Goal: Transaction & Acquisition: Purchase product/service

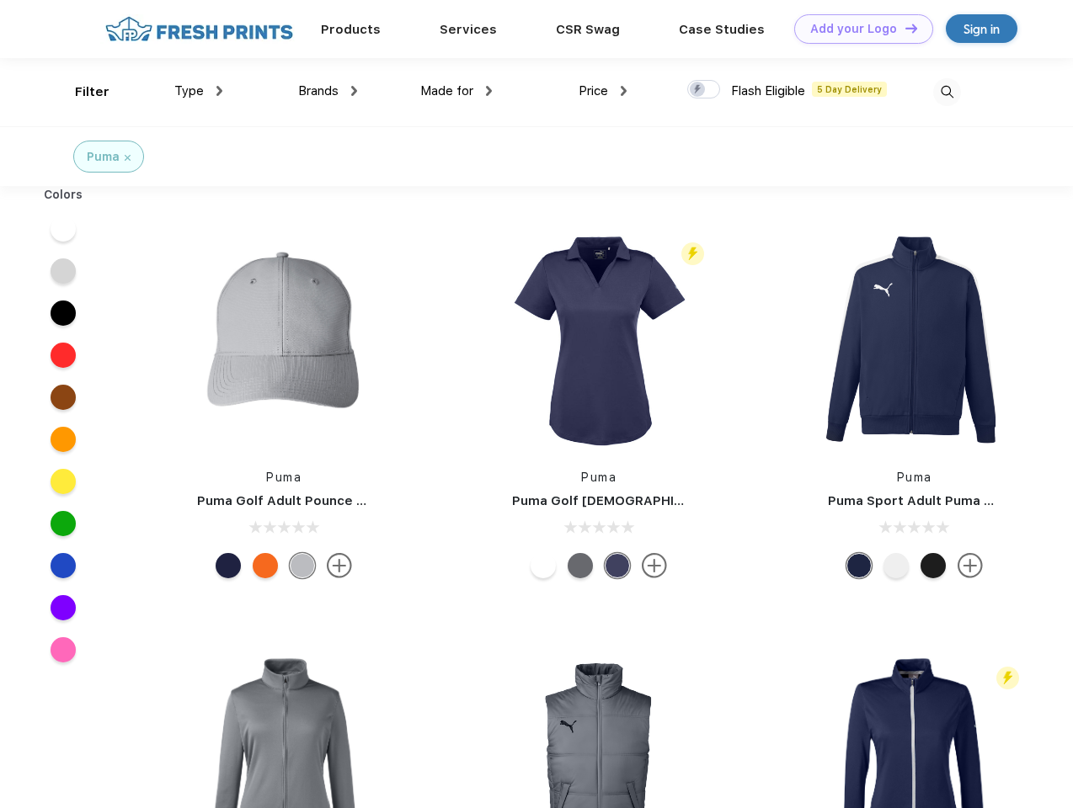
scroll to position [1, 0]
click at [857, 29] on link "Add your Logo Design Tool" at bounding box center [863, 28] width 139 height 29
click at [0, 0] on div "Design Tool" at bounding box center [0, 0] width 0 height 0
click at [904, 28] on link "Add your Logo Design Tool" at bounding box center [863, 28] width 139 height 29
click at [81, 92] on div "Filter" at bounding box center [92, 92] width 35 height 19
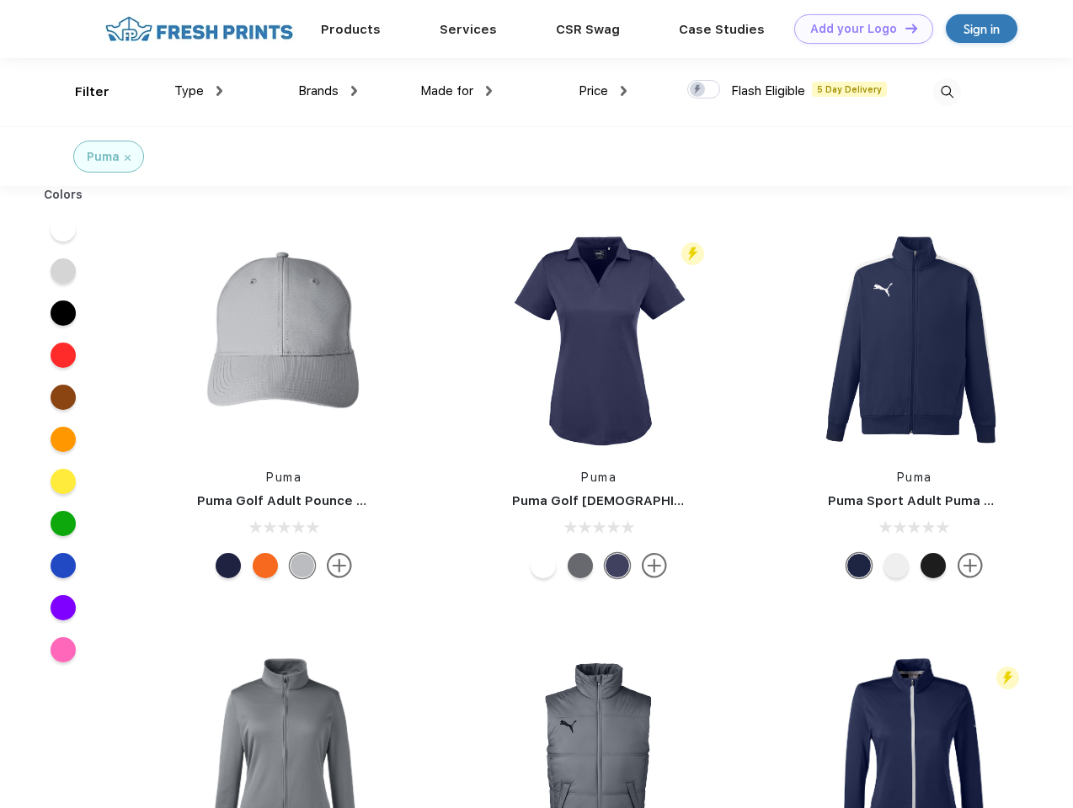
click at [199, 91] on span "Type" at bounding box center [188, 90] width 29 height 15
click at [328, 91] on span "Brands" at bounding box center [318, 90] width 40 height 15
click at [456, 91] on span "Made for" at bounding box center [446, 90] width 53 height 15
click at [603, 91] on span "Price" at bounding box center [592, 90] width 29 height 15
click at [704, 90] on div at bounding box center [703, 89] width 33 height 19
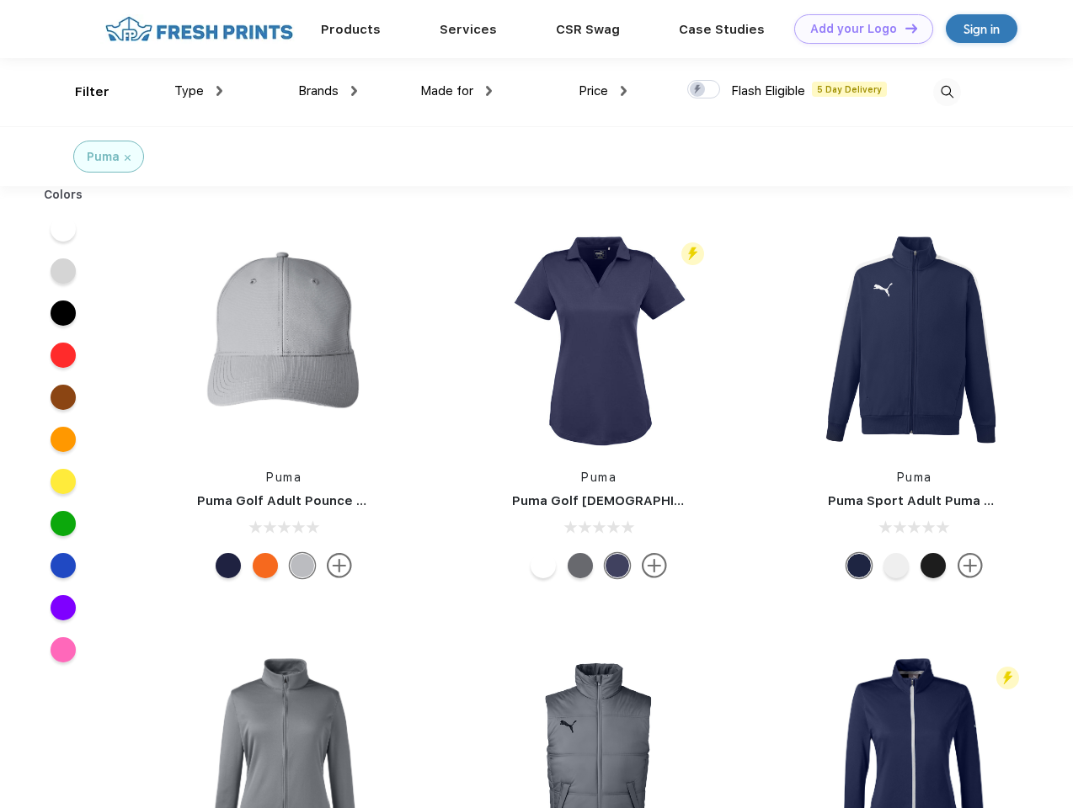
click at [698, 90] on input "checkbox" at bounding box center [692, 84] width 11 height 11
click at [946, 92] on img at bounding box center [947, 92] width 28 height 28
